Goal: Check status: Check status

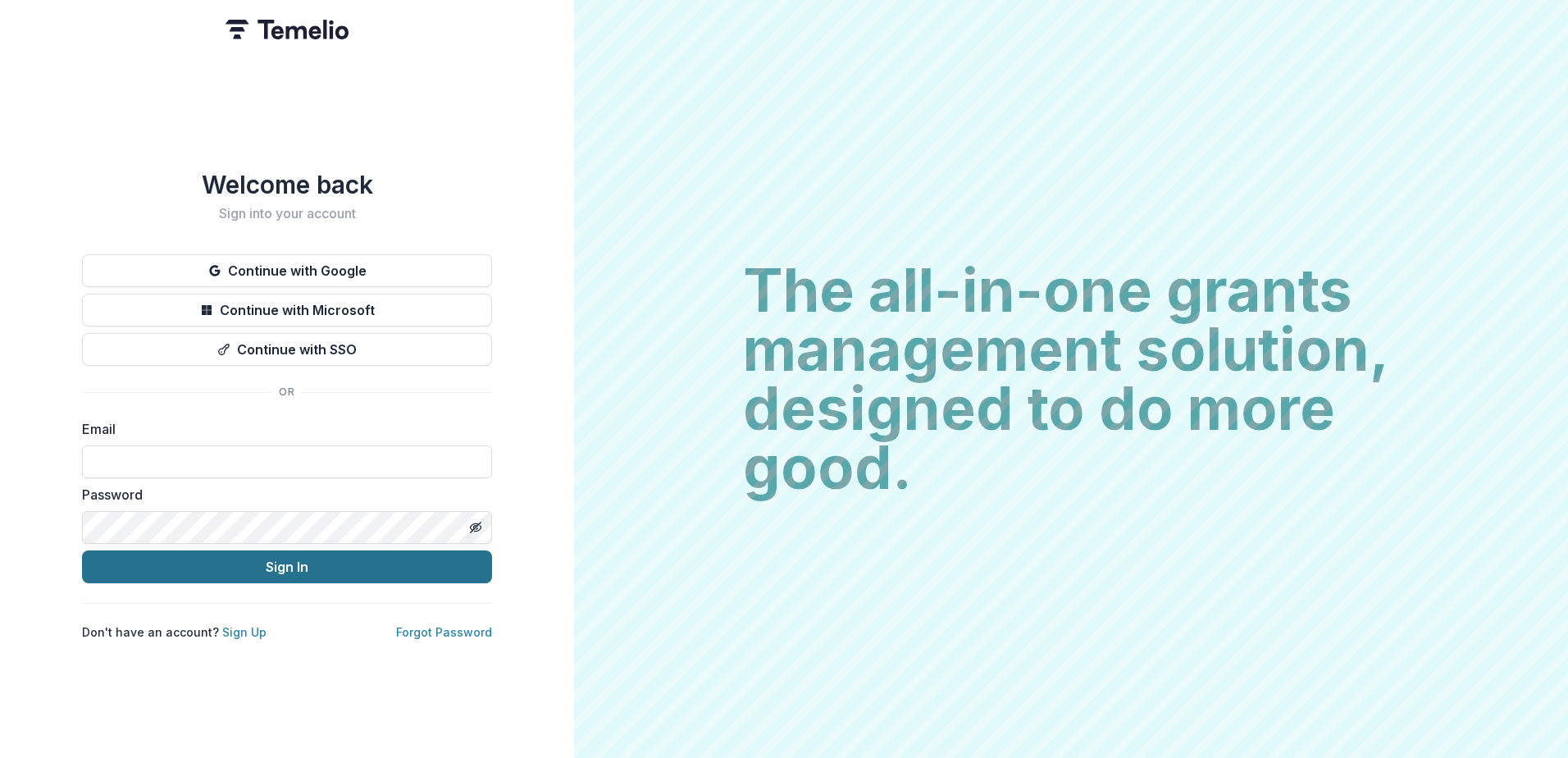
type input "**********"
click at [298, 561] on button "Sign In" at bounding box center [286, 566] width 410 height 33
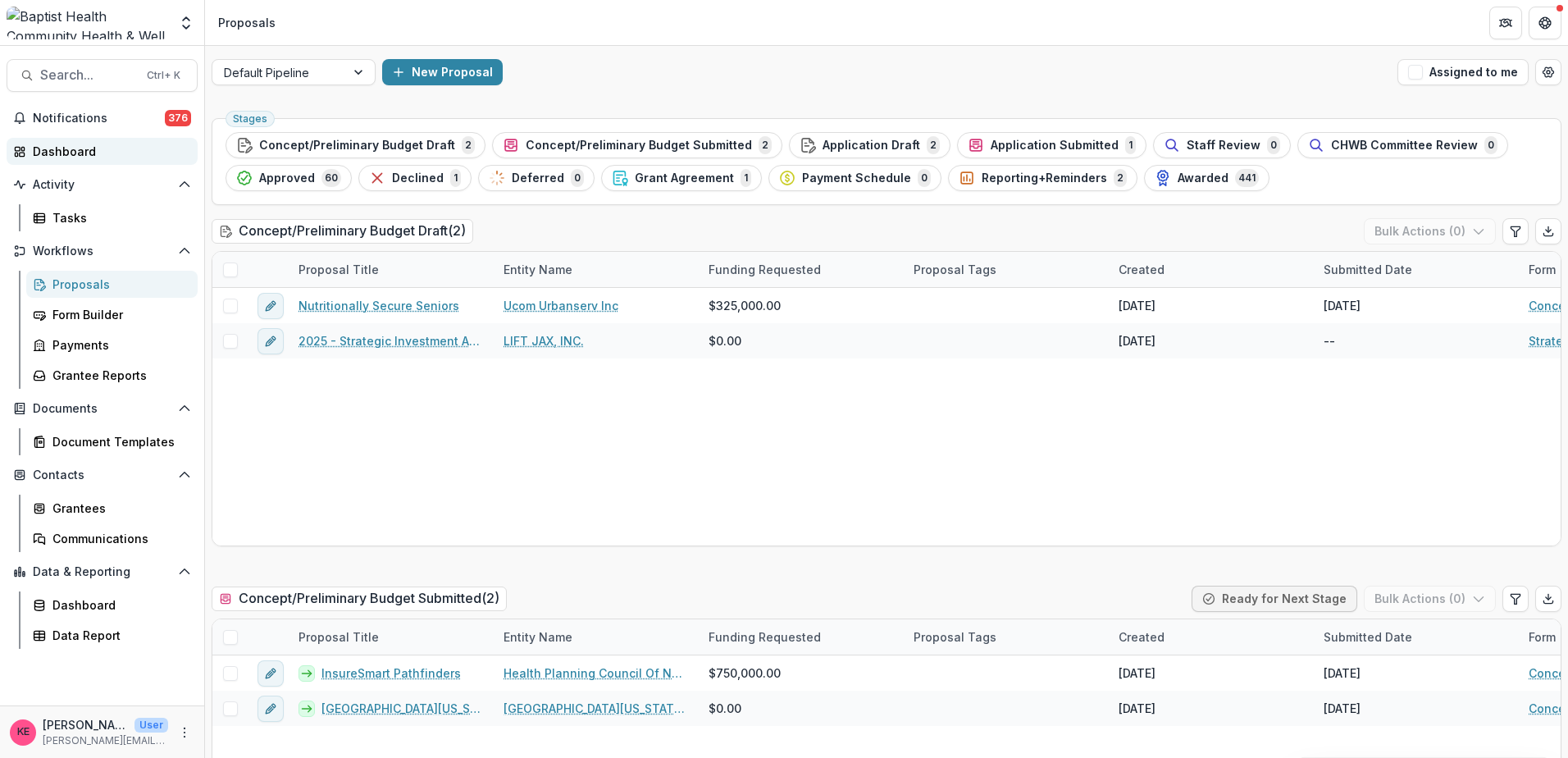
click at [74, 152] on div "Dashboard" at bounding box center [109, 151] width 152 height 17
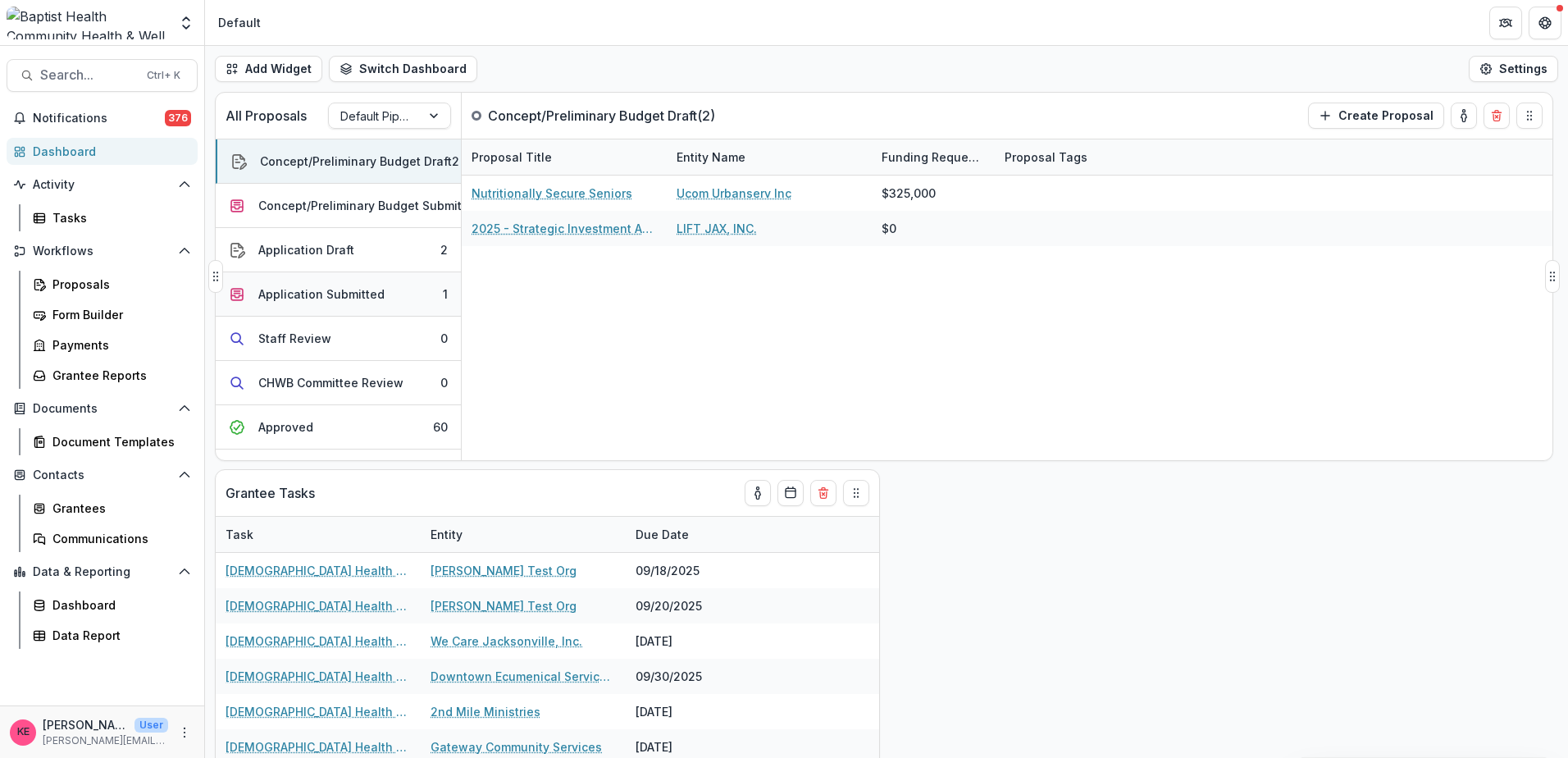
click at [371, 296] on div "Application Submitted" at bounding box center [322, 294] width 126 height 17
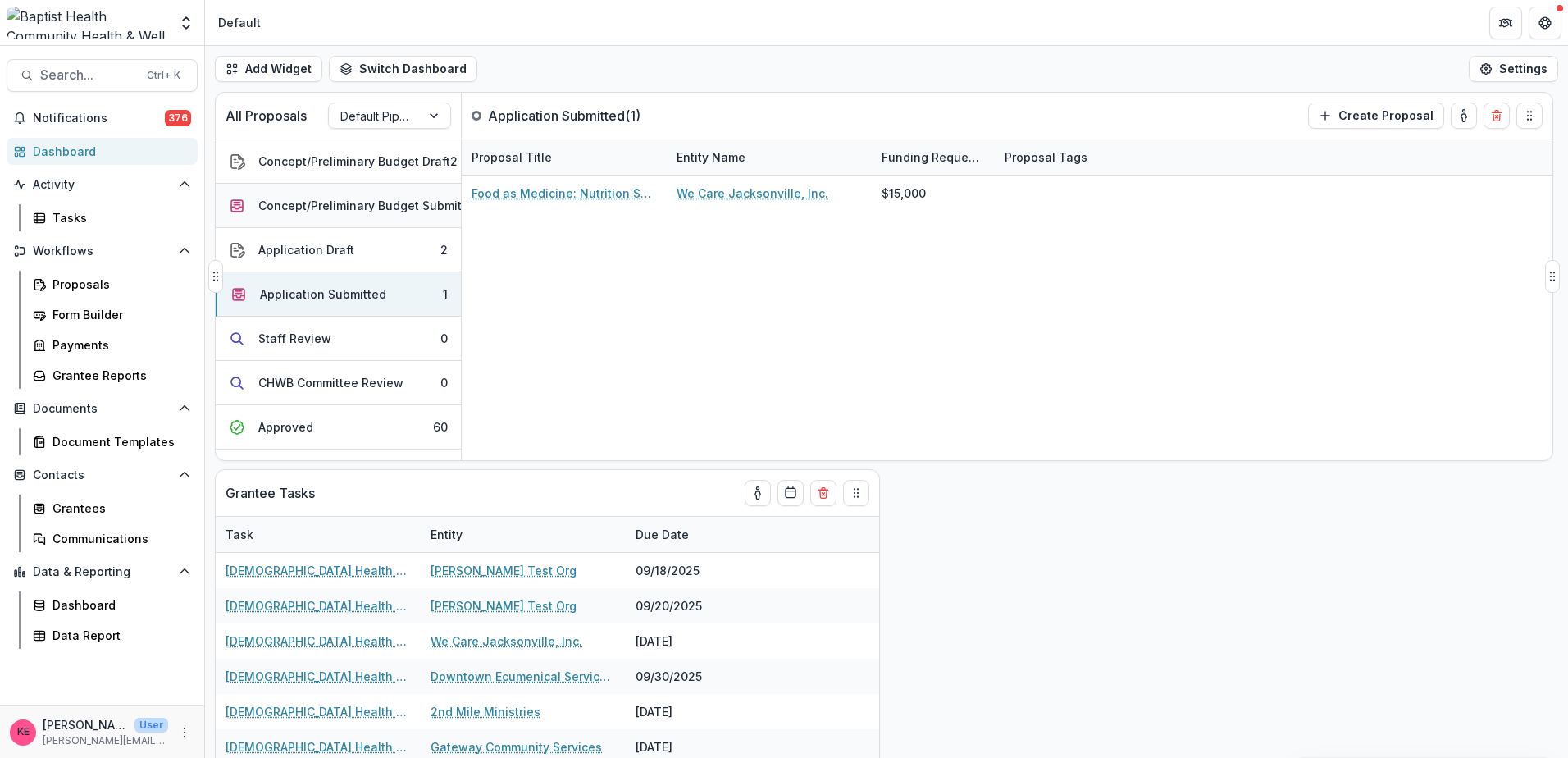
click at [361, 207] on div "Concept/Preliminary Budget Submitted" at bounding box center [370, 206] width 222 height 17
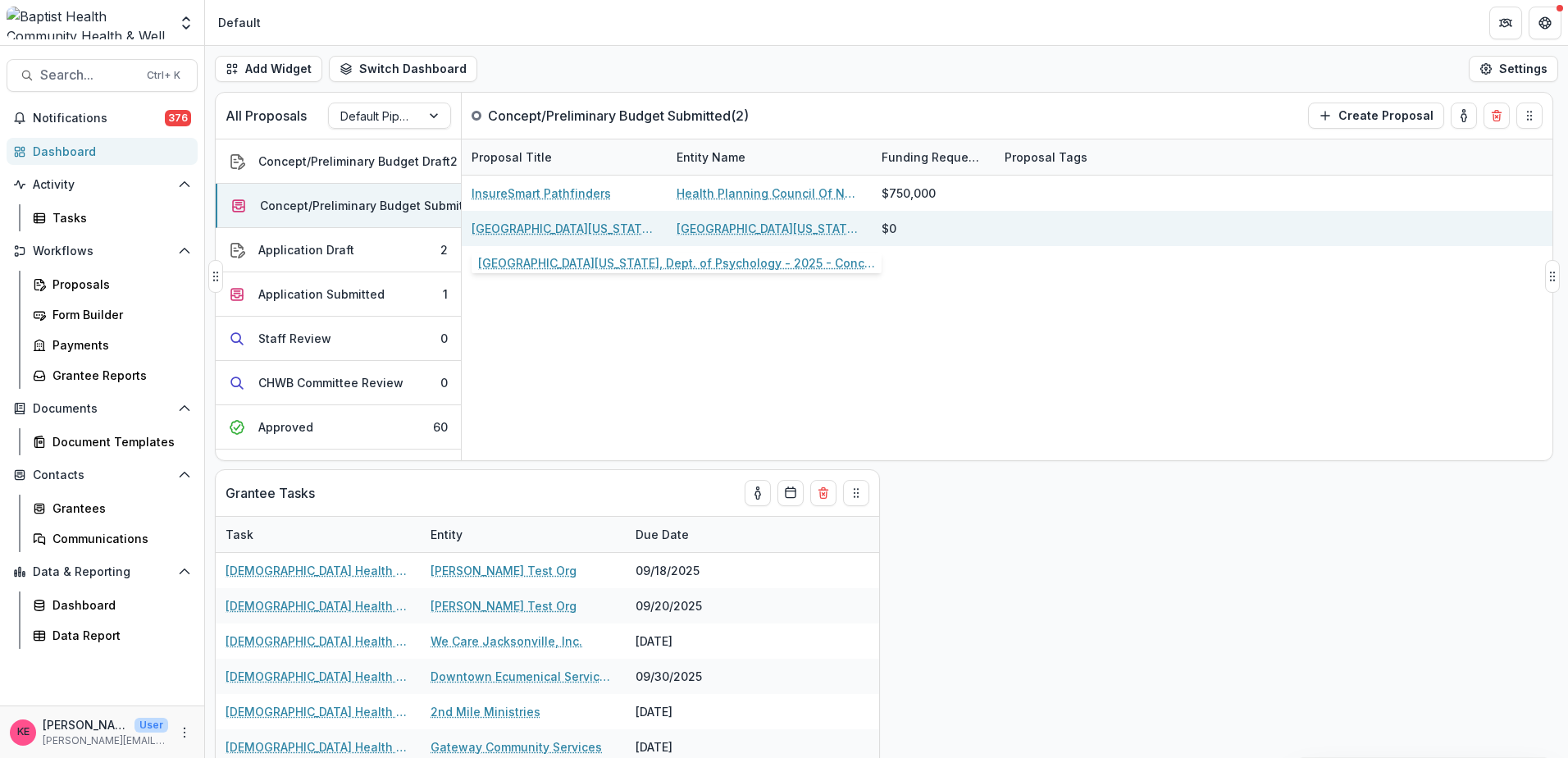
click at [565, 227] on link "[GEOGRAPHIC_DATA][US_STATE], Dept. of Psychology - 2025 - Concept & Preliminary…" at bounding box center [564, 228] width 185 height 17
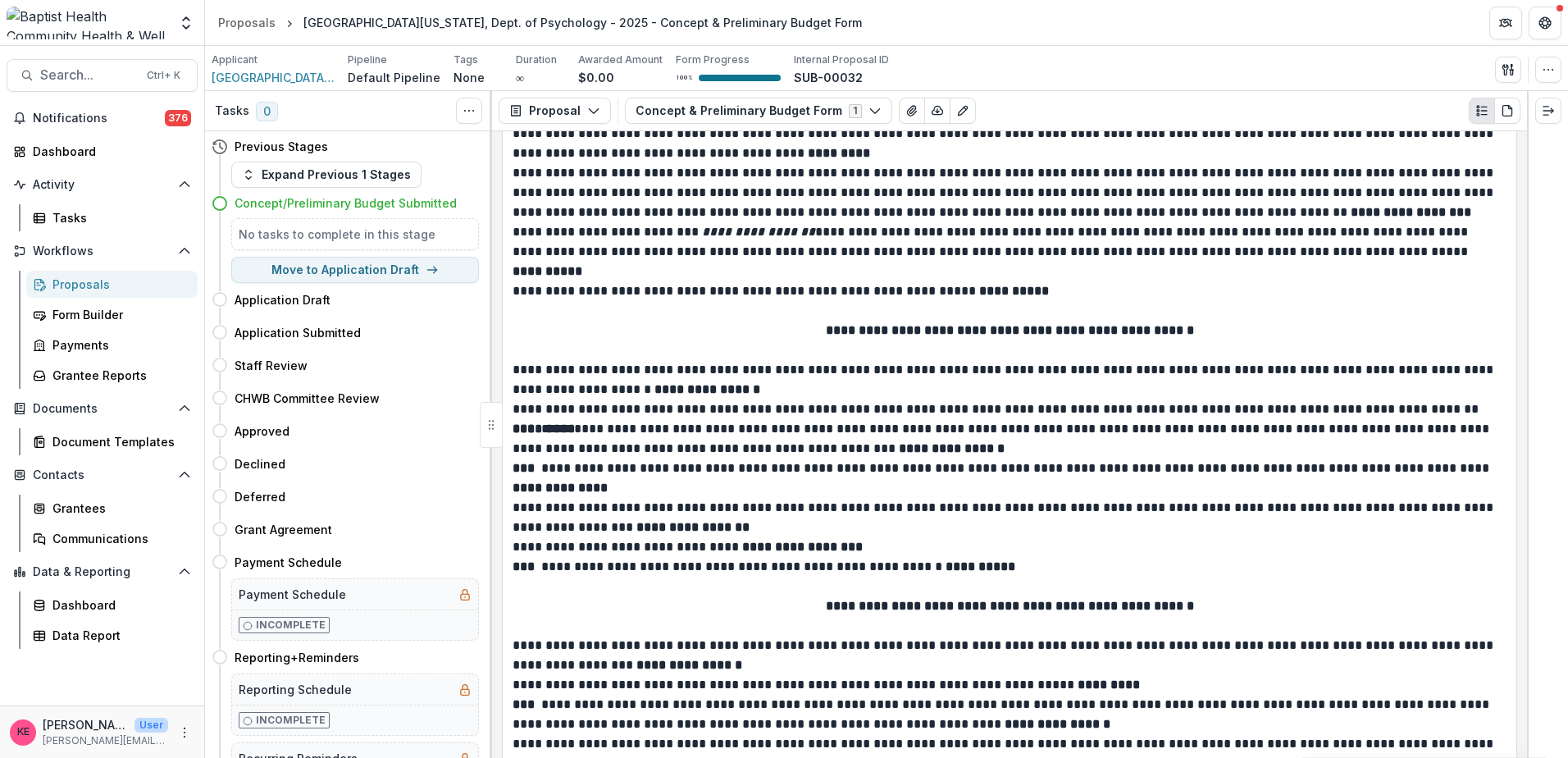
scroll to position [1230, 0]
